Goal: Task Accomplishment & Management: Use online tool/utility

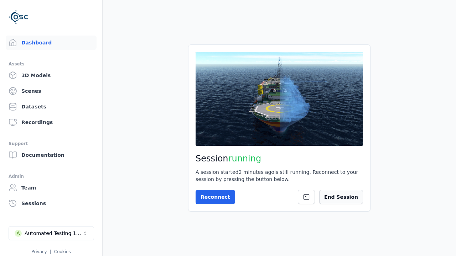
click at [343, 196] on button "End Session" at bounding box center [341, 197] width 44 height 14
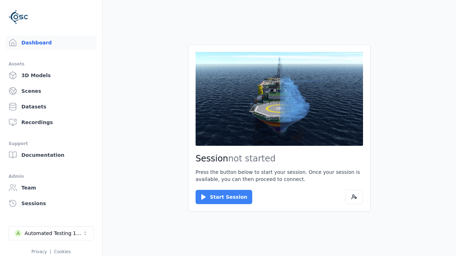
click at [219, 197] on button "Start Session" at bounding box center [224, 197] width 57 height 14
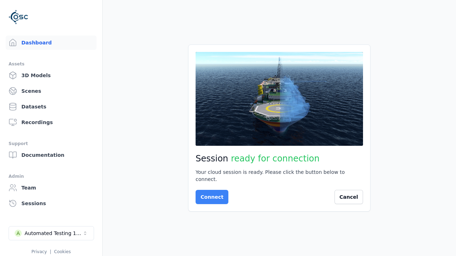
click at [210, 194] on button "Connect" at bounding box center [212, 197] width 33 height 14
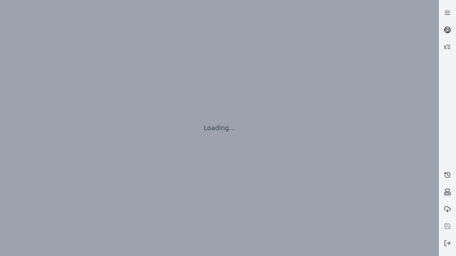
click at [447, 30] on icon at bounding box center [448, 28] width 4 height 2
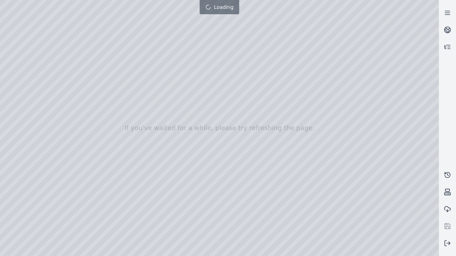
click at [2, 2] on div at bounding box center [219, 128] width 439 height 256
click at [40, 65] on div at bounding box center [219, 128] width 439 height 256
click at [12, 74] on div at bounding box center [219, 128] width 439 height 256
click at [79, 15] on div at bounding box center [219, 128] width 439 height 256
